Goal: Task Accomplishment & Management: Use online tool/utility

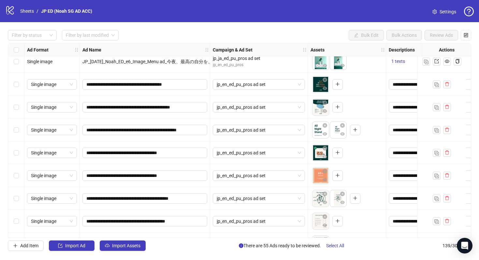
scroll to position [1900, 0]
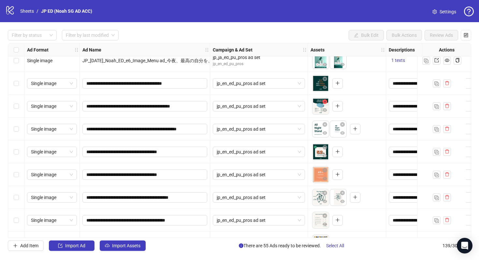
click at [324, 102] on icon "close-circle" at bounding box center [324, 101] width 5 height 5
click at [319, 107] on icon "plus" at bounding box center [320, 106] width 5 height 5
click at [326, 103] on icon "close-circle" at bounding box center [324, 101] width 5 height 5
click at [325, 101] on div "To pick up a draggable item, press the space bar. While dragging, use the arrow…" at bounding box center [327, 106] width 31 height 17
click at [319, 108] on span "button" at bounding box center [320, 105] width 5 height 5
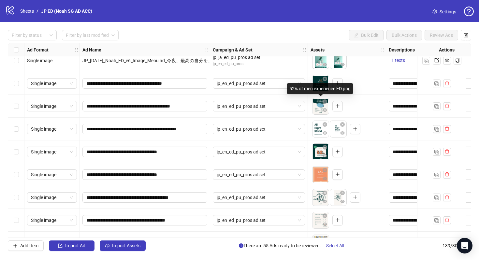
click at [318, 108] on body "logo/logo-mobile Sheets / JP ED (Noah SG AD ACC) Settings Filter by status Filt…" at bounding box center [239, 130] width 479 height 260
click at [323, 102] on icon "close-circle" at bounding box center [324, 101] width 5 height 5
click at [323, 101] on icon "close-circle" at bounding box center [324, 101] width 5 height 5
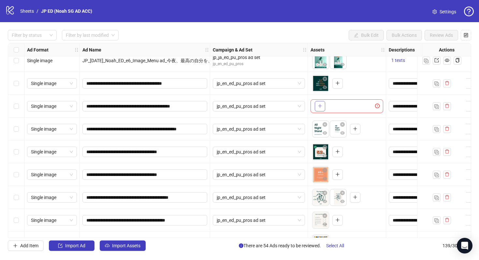
click at [323, 101] on button "button" at bounding box center [320, 106] width 10 height 10
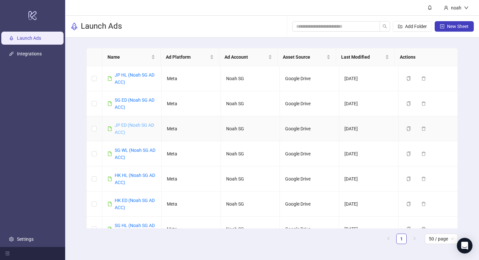
click at [146, 125] on link "JP ED (Noah SG AD ACC)" at bounding box center [134, 128] width 39 height 12
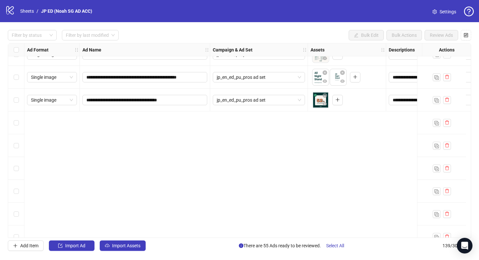
scroll to position [1734, 0]
